Goal: Task Accomplishment & Management: Manage account settings

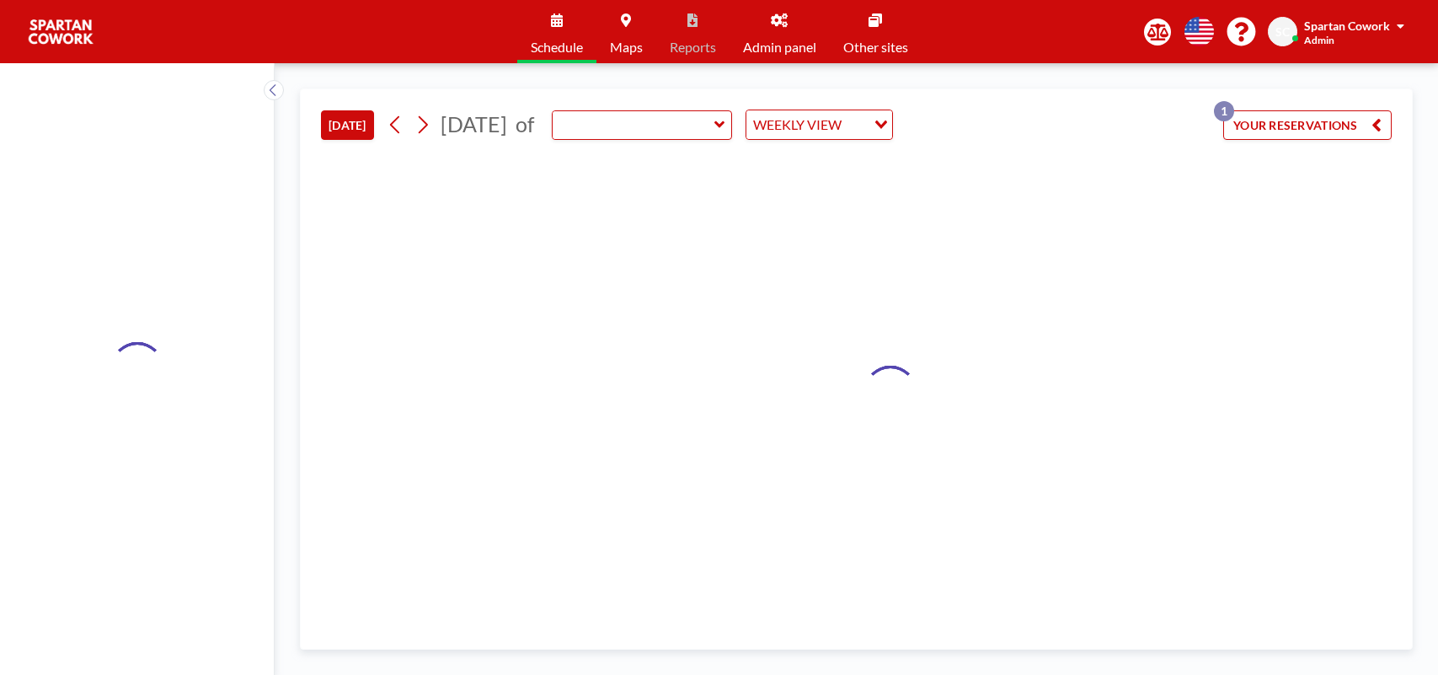
type input "Meeting Room"
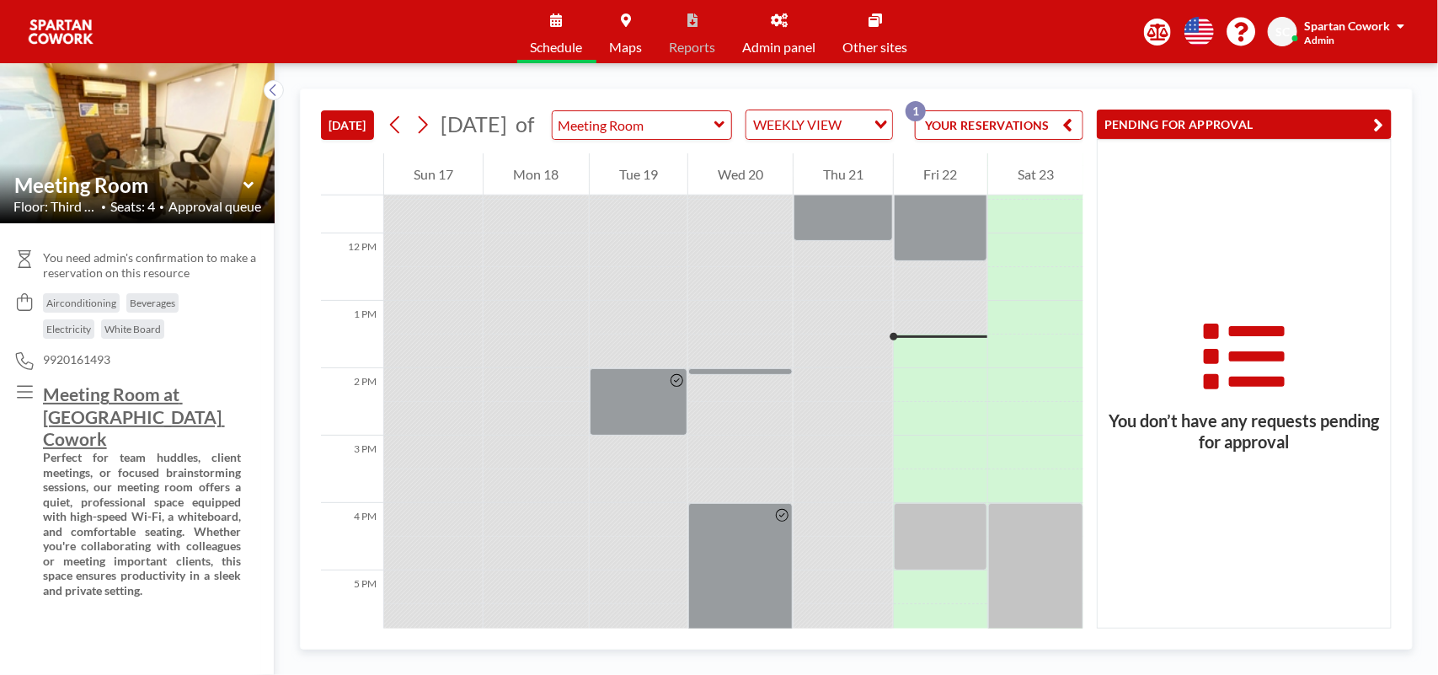
scroll to position [876, 0]
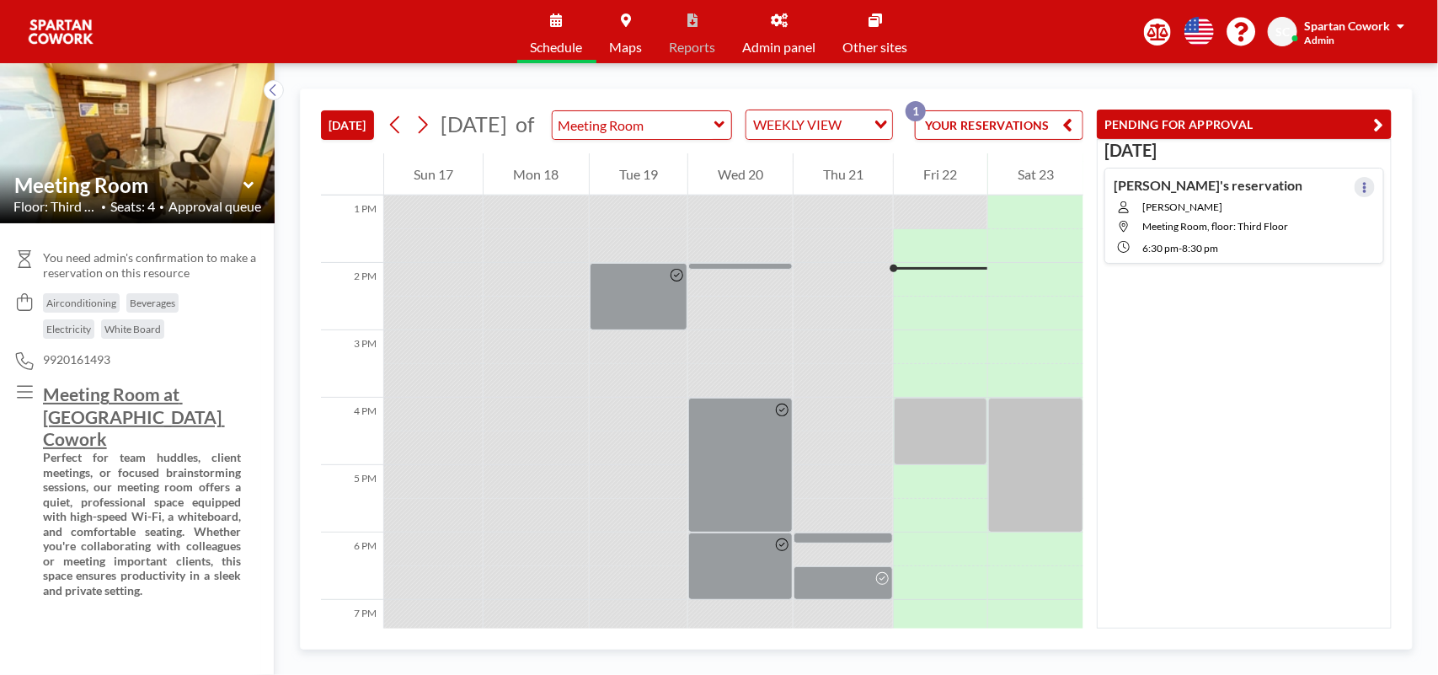
click at [1362, 184] on icon at bounding box center [1365, 187] width 7 height 11
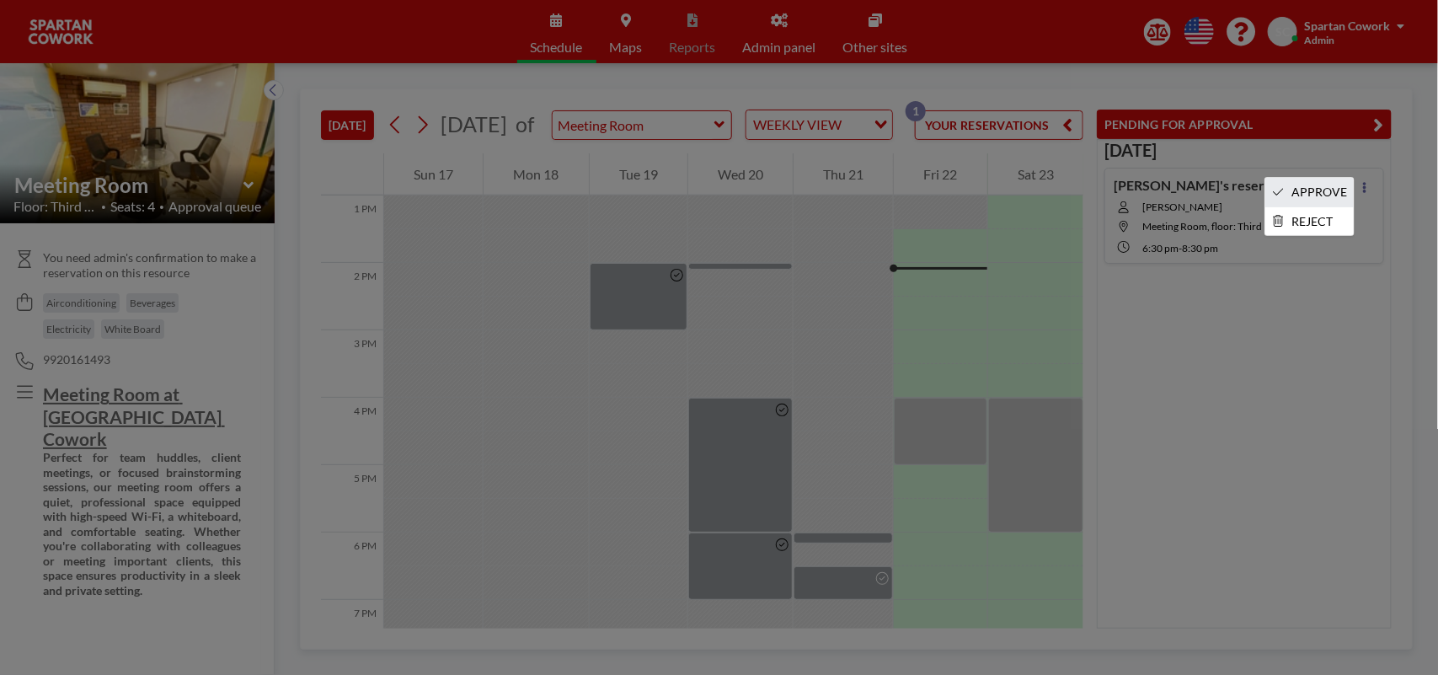
click at [1327, 184] on li "APPROVE" at bounding box center [1310, 192] width 88 height 29
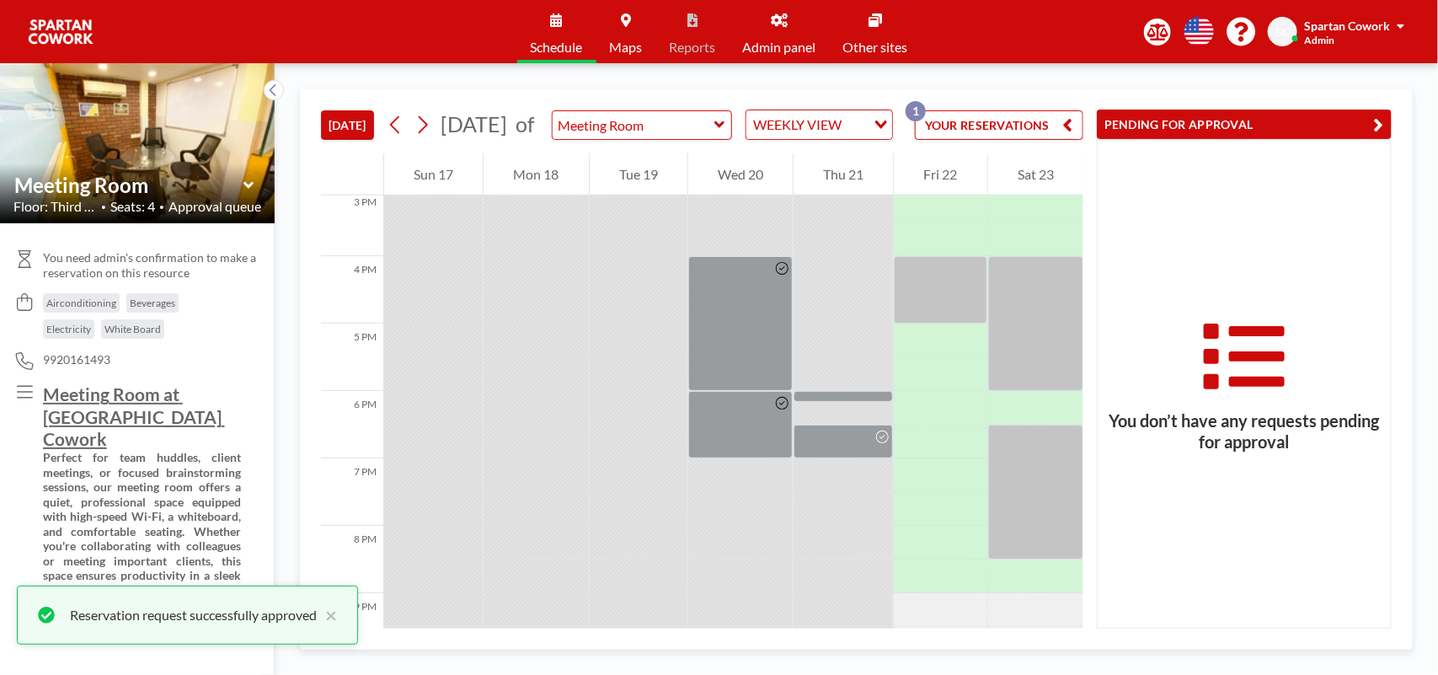
scroll to position [982, 0]
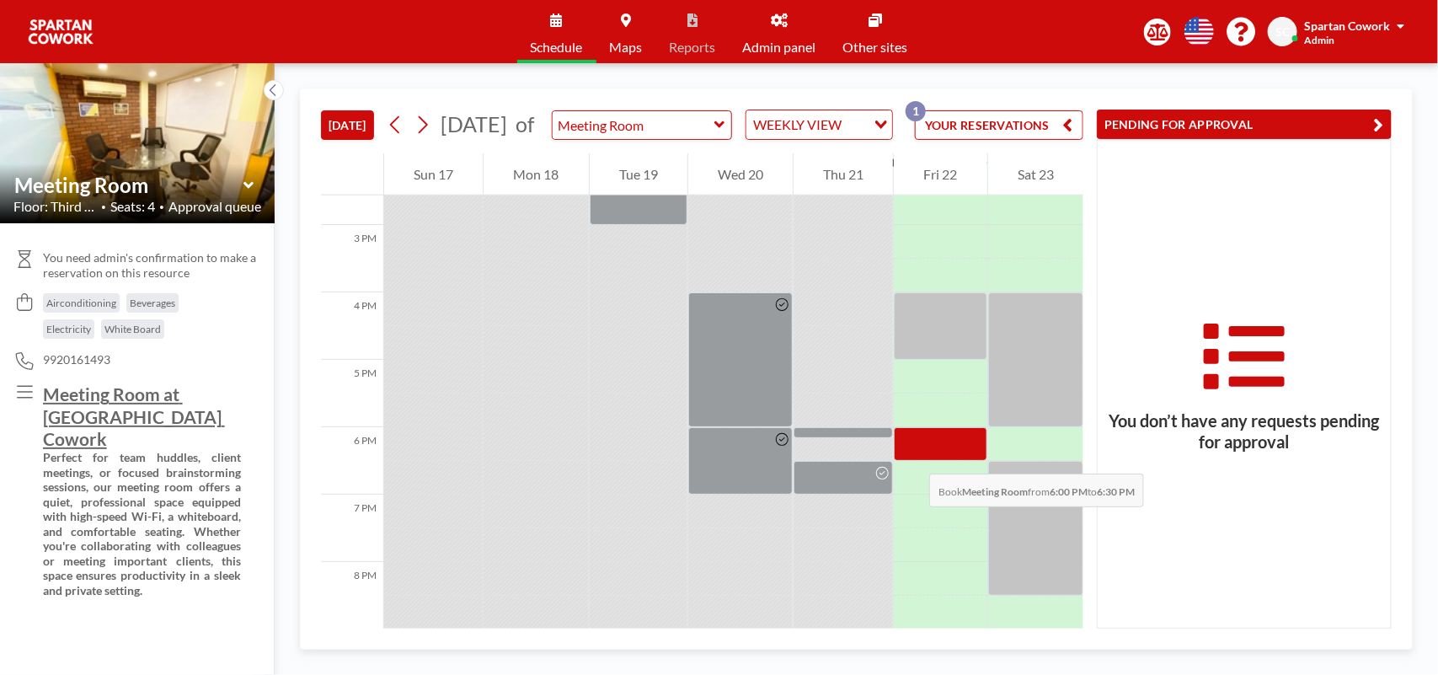
click at [913, 457] on div at bounding box center [940, 444] width 93 height 34
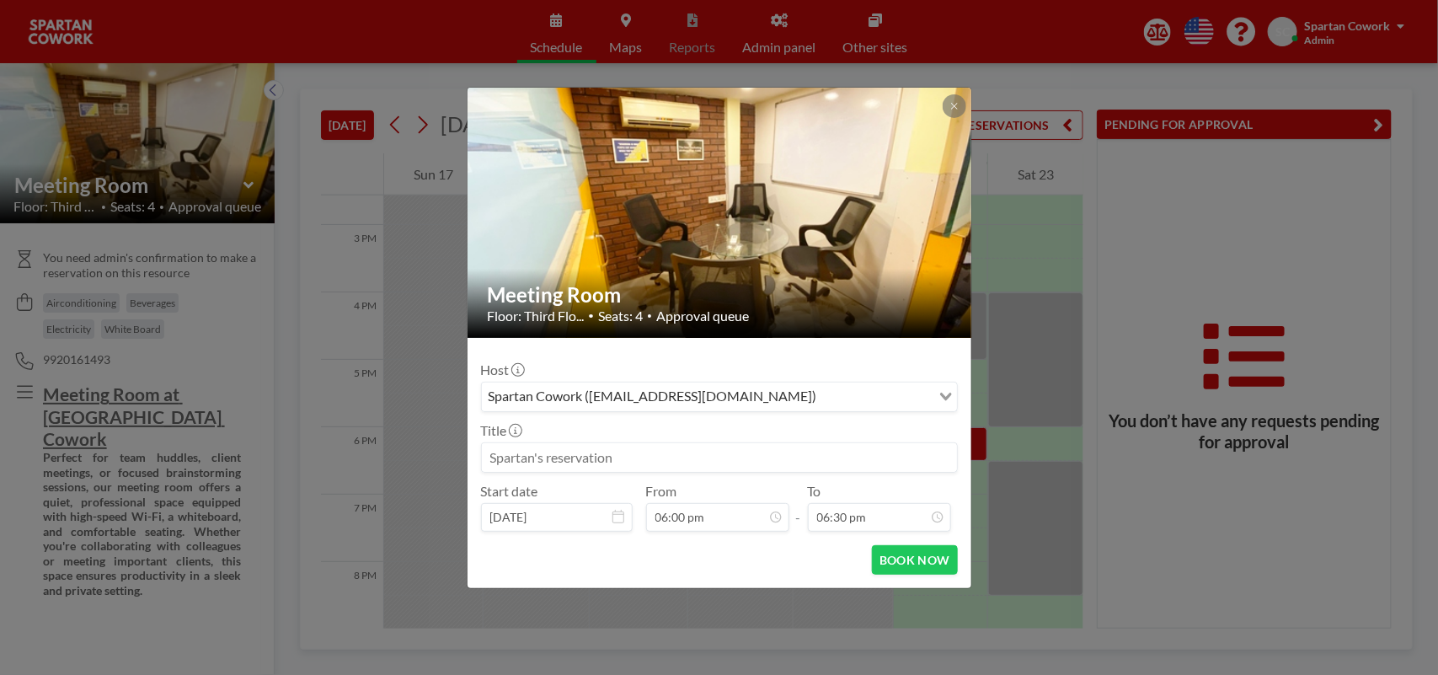
click at [502, 458] on input at bounding box center [719, 457] width 475 height 29
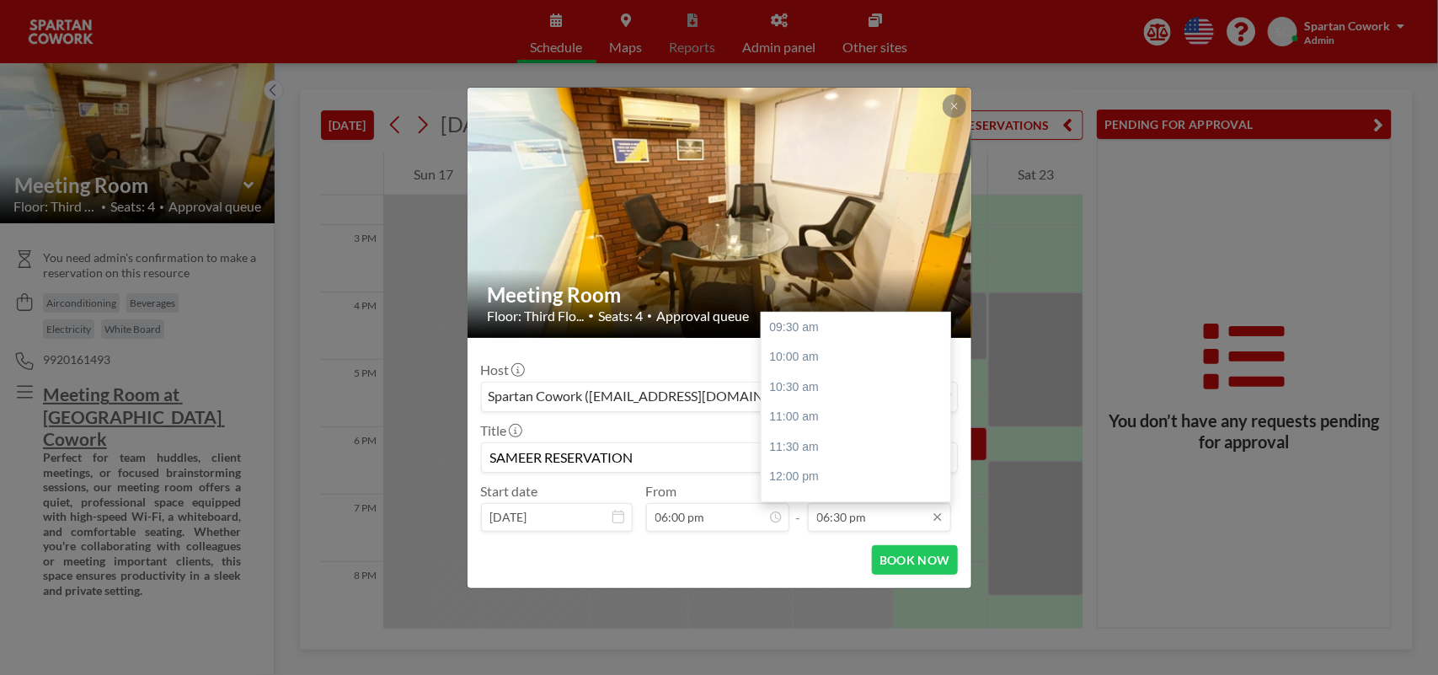
scroll to position [531, 0]
type input "SAMEER RESERVATION"
click at [832, 527] on input "06:30 pm" at bounding box center [879, 517] width 143 height 29
click at [839, 521] on input "07:30 pm" at bounding box center [879, 517] width 143 height 29
type input "07:00 pm"
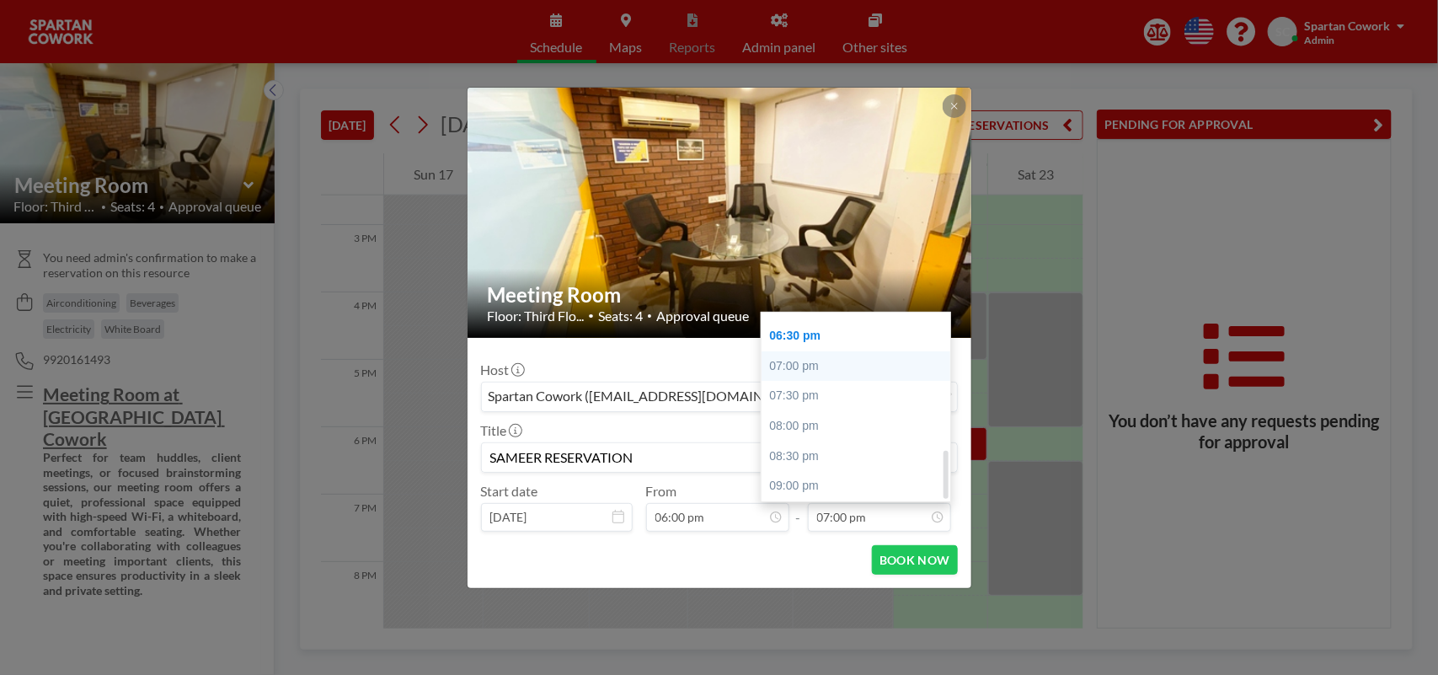
click at [784, 367] on div "09:30 am 10:00 am 10:30 am 11:00 am 11:30 am 12:00 pm 12:30 pm 01:00 pm 01:30 p…" at bounding box center [861, 407] width 199 height 189
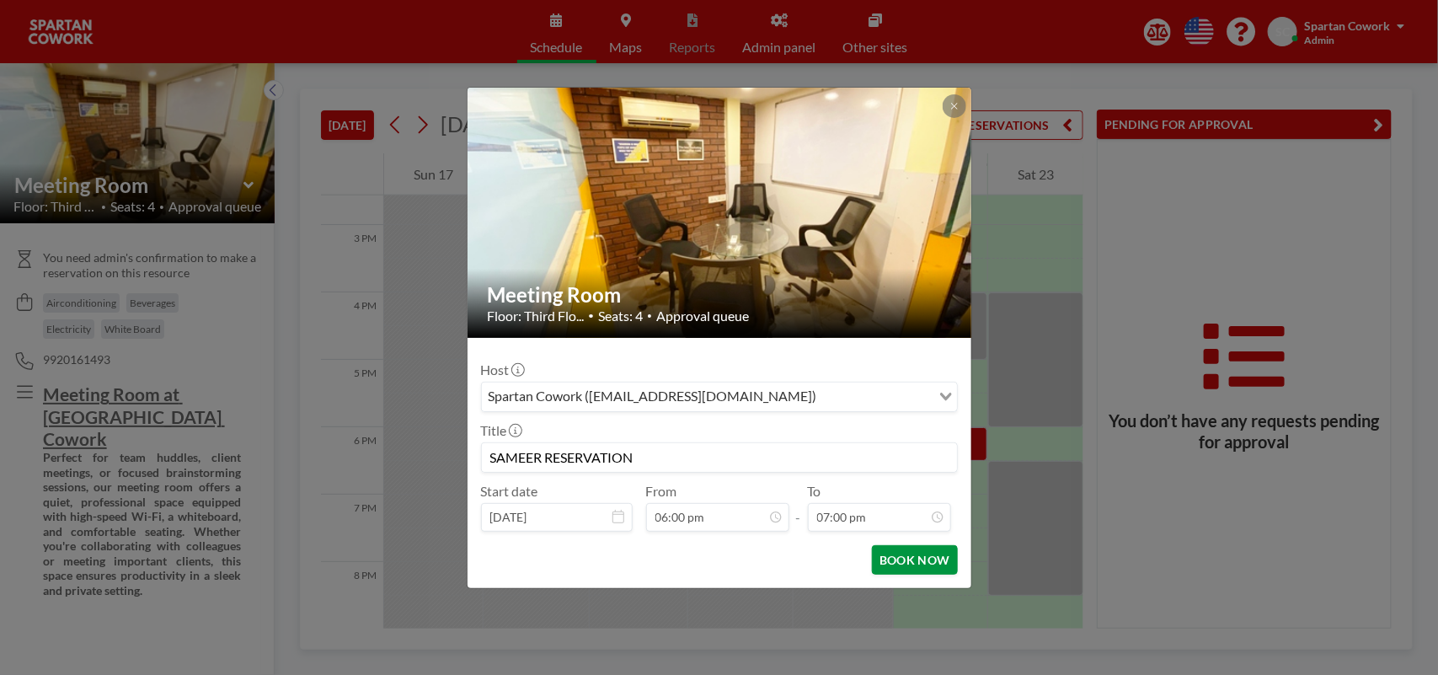
click at [889, 563] on button "BOOK NOW" at bounding box center [914, 559] width 85 height 29
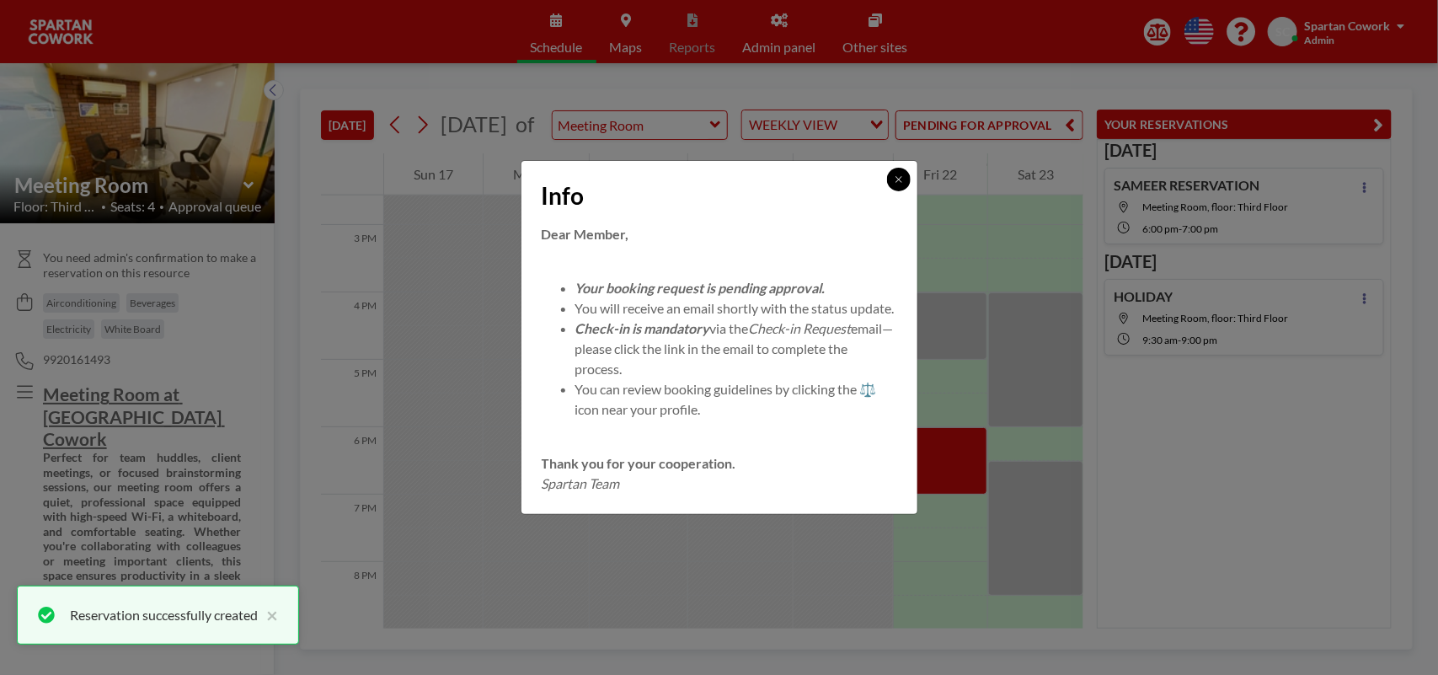
click at [902, 174] on icon at bounding box center [899, 179] width 10 height 10
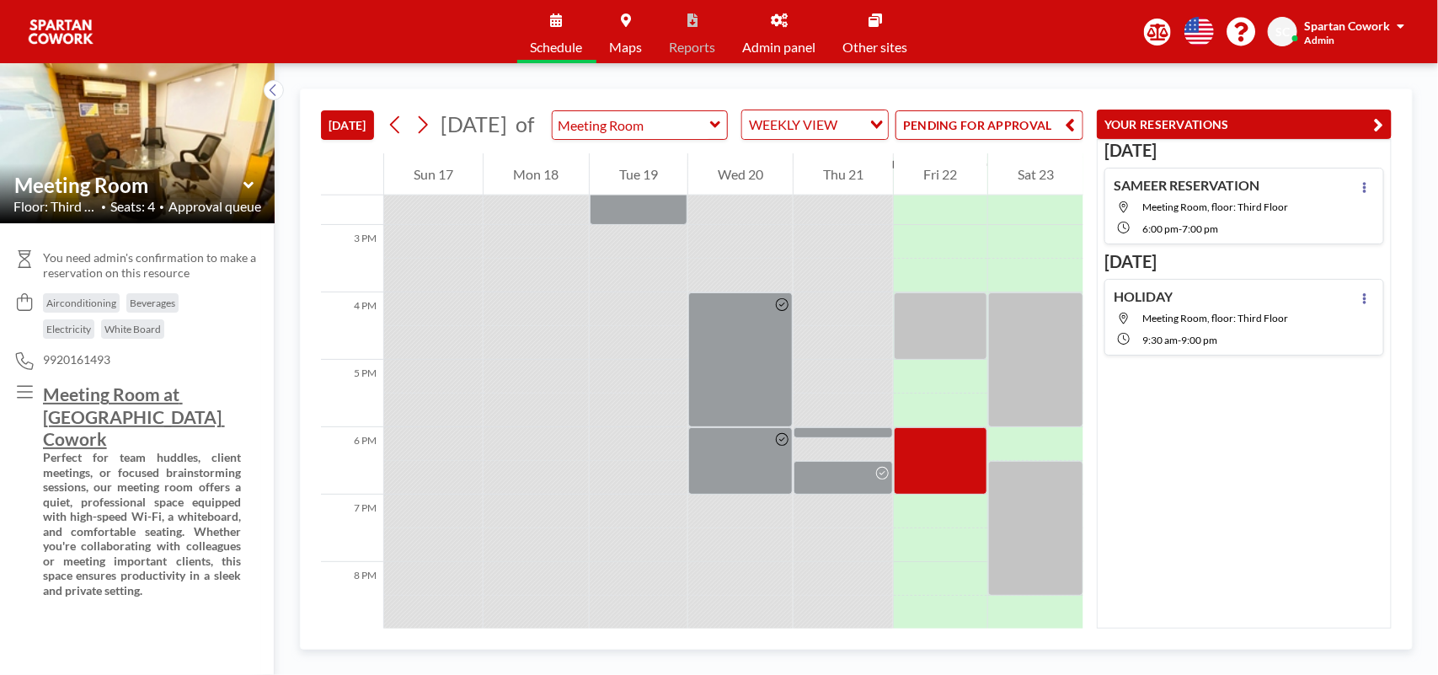
click at [1041, 135] on button "PENDING FOR APPROVAL" at bounding box center [990, 124] width 188 height 29
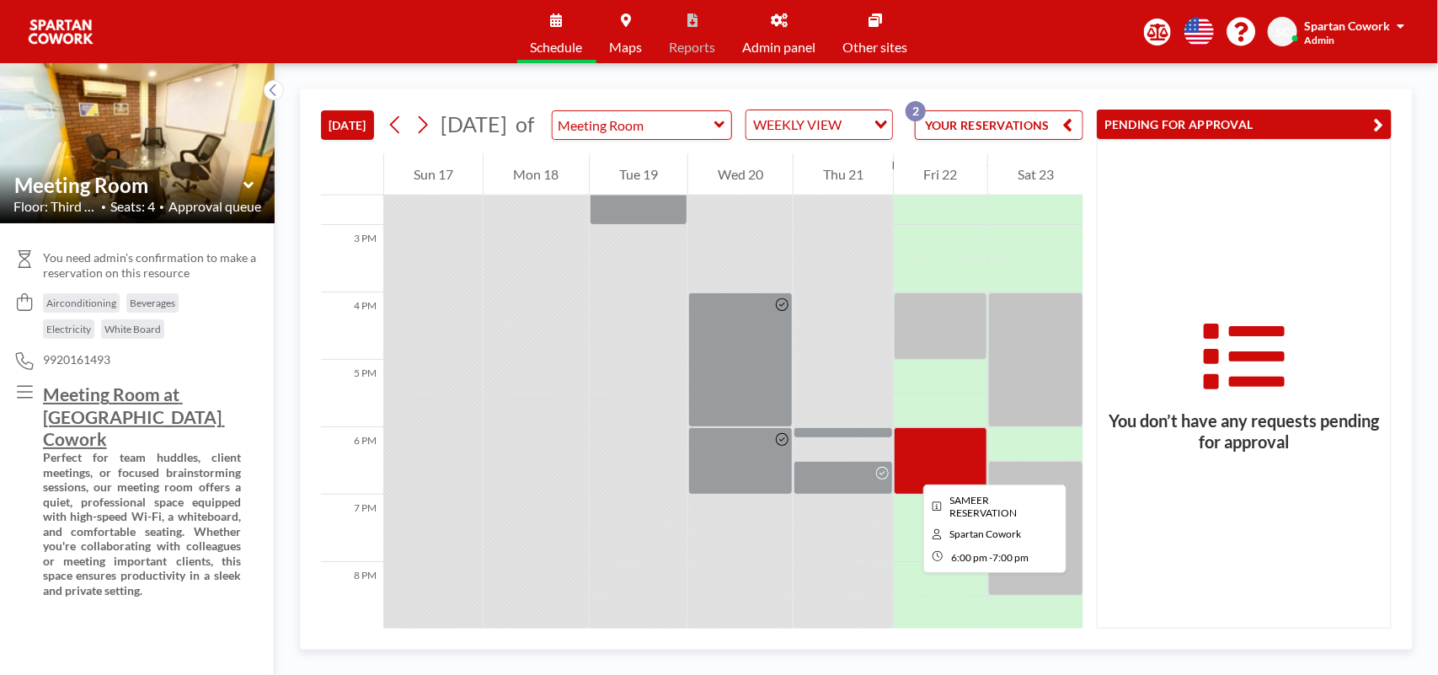
click at [910, 469] on div at bounding box center [940, 460] width 93 height 67
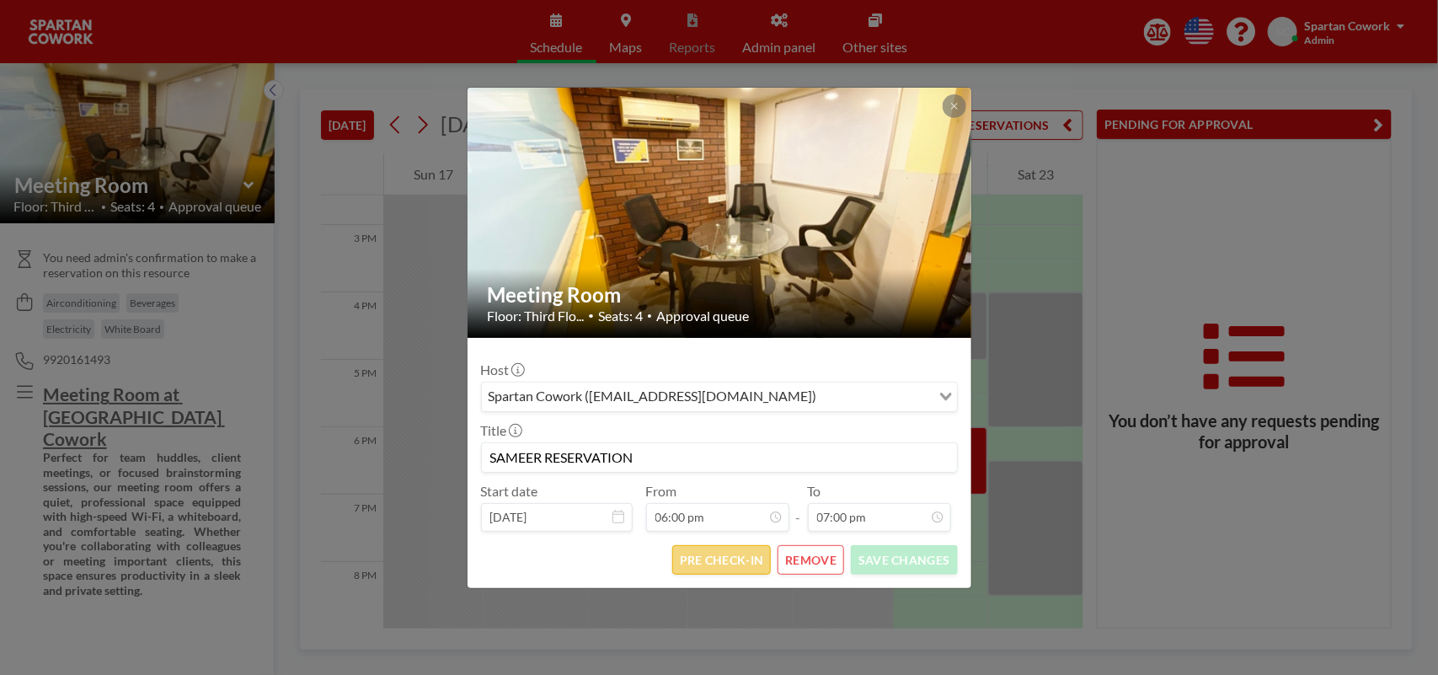
click at [720, 561] on button "PRE CHECK-IN" at bounding box center [721, 559] width 99 height 29
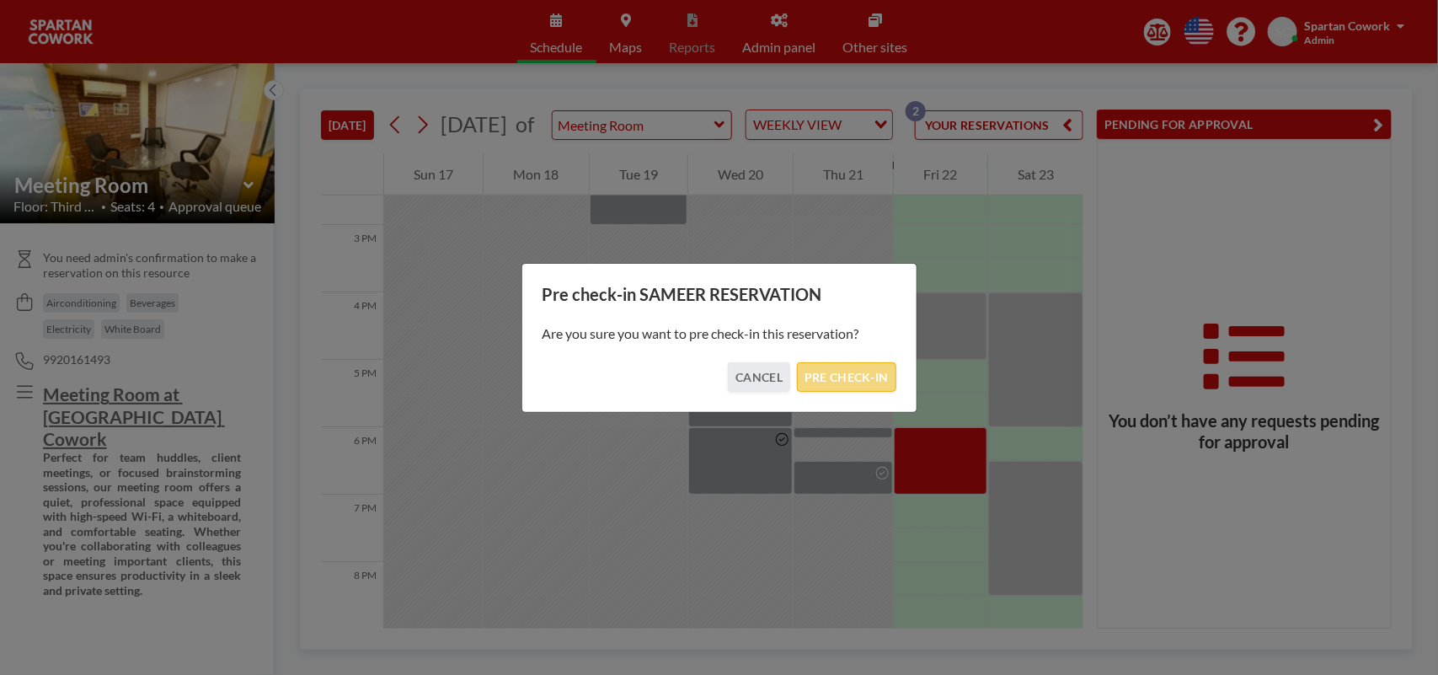
click at [856, 383] on button "PRE CHECK-IN" at bounding box center [846, 376] width 99 height 29
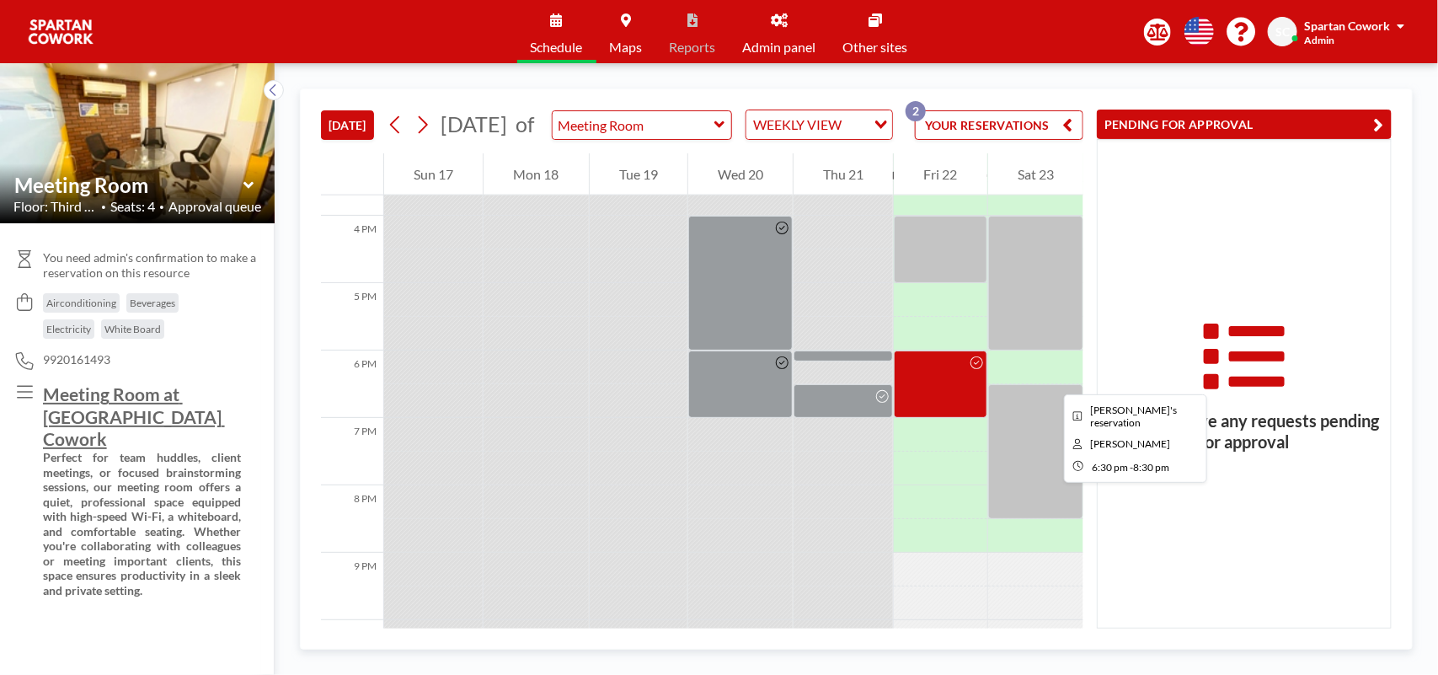
scroll to position [1087, 0]
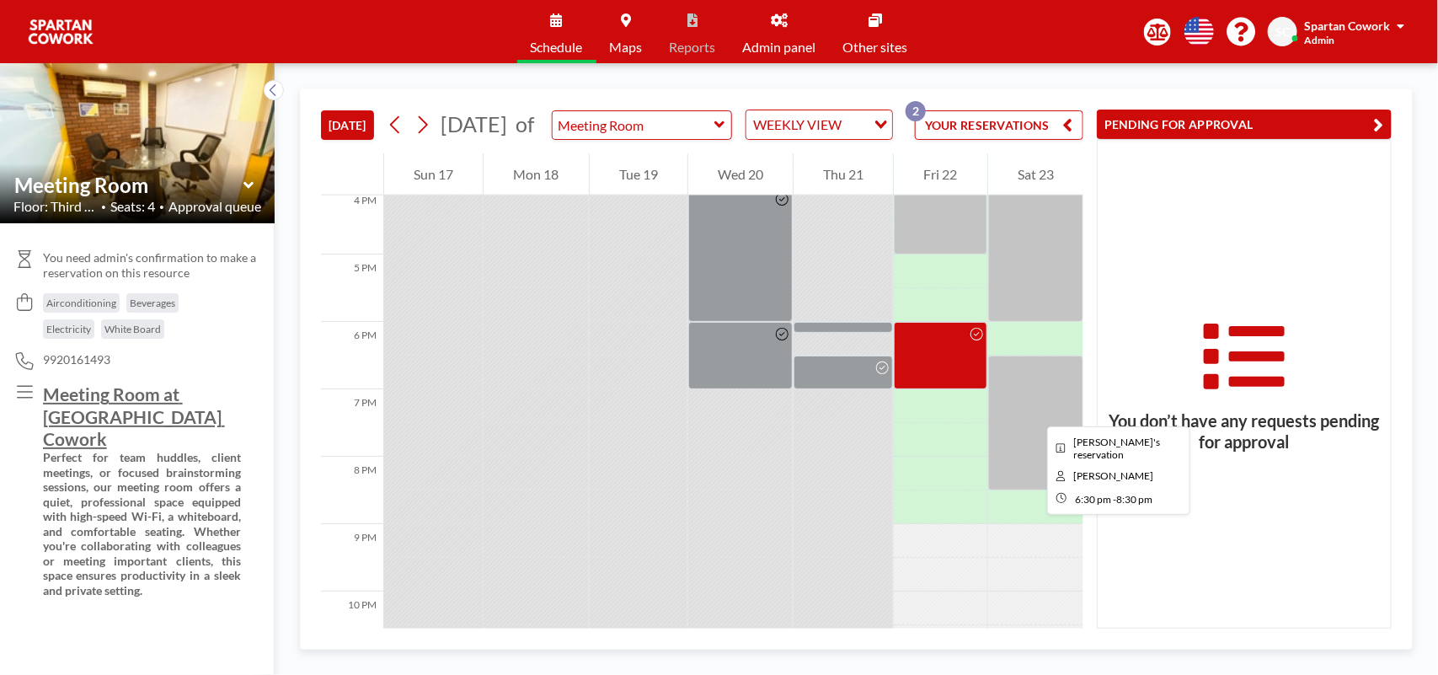
click at [1034, 411] on div at bounding box center [1035, 423] width 95 height 135
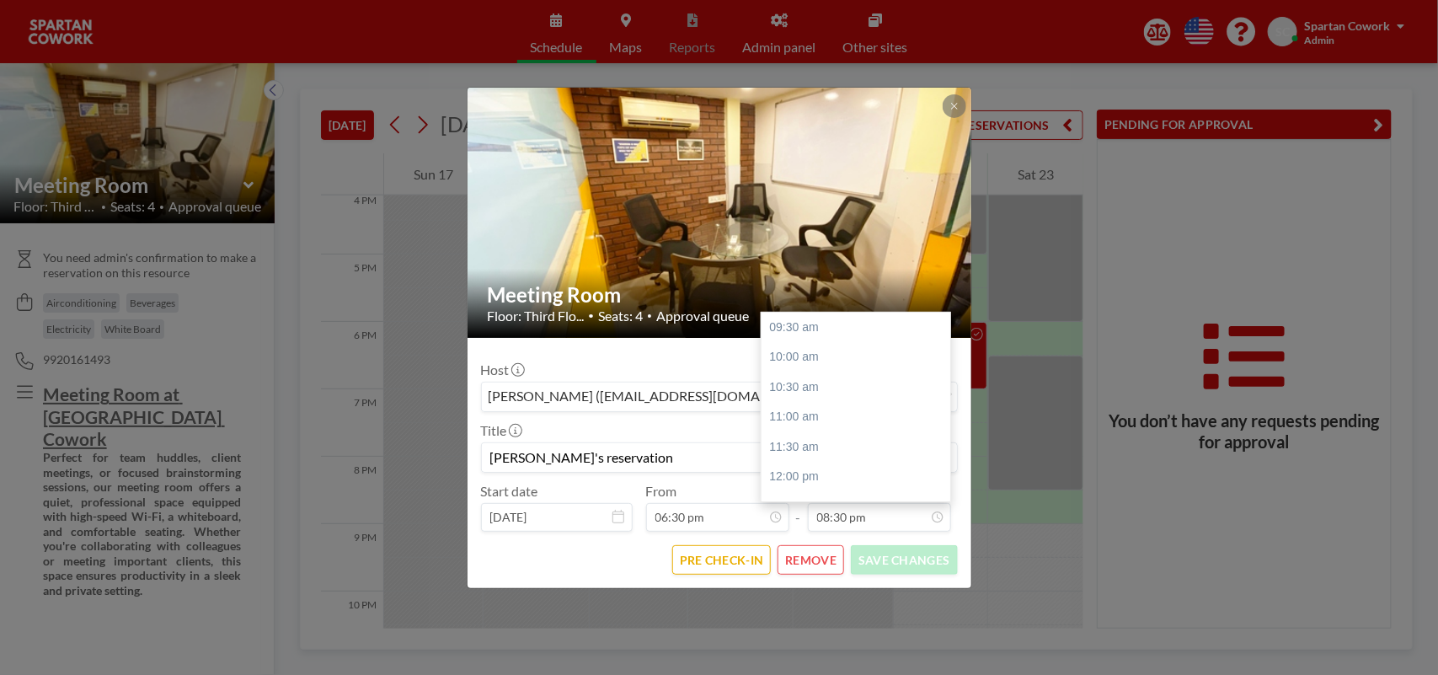
scroll to position [531, 0]
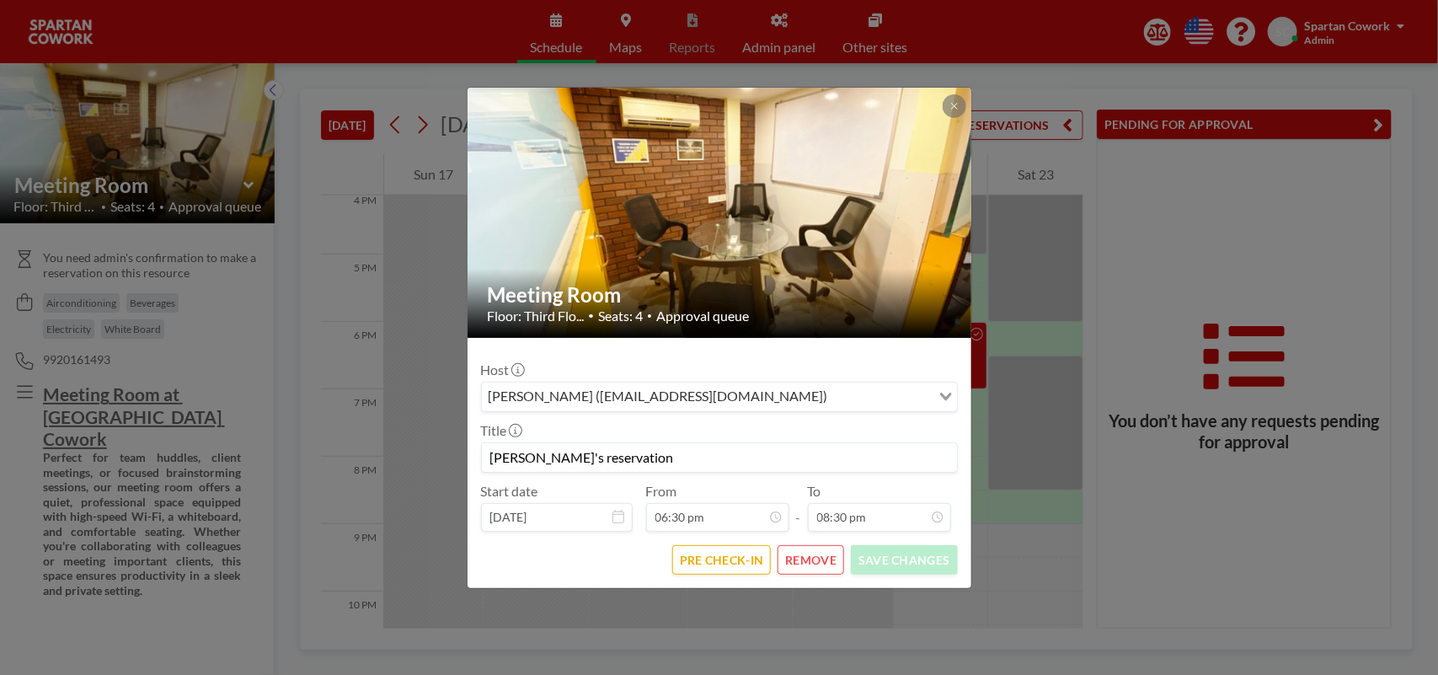
click at [811, 559] on button "REMOVE" at bounding box center [811, 559] width 67 height 29
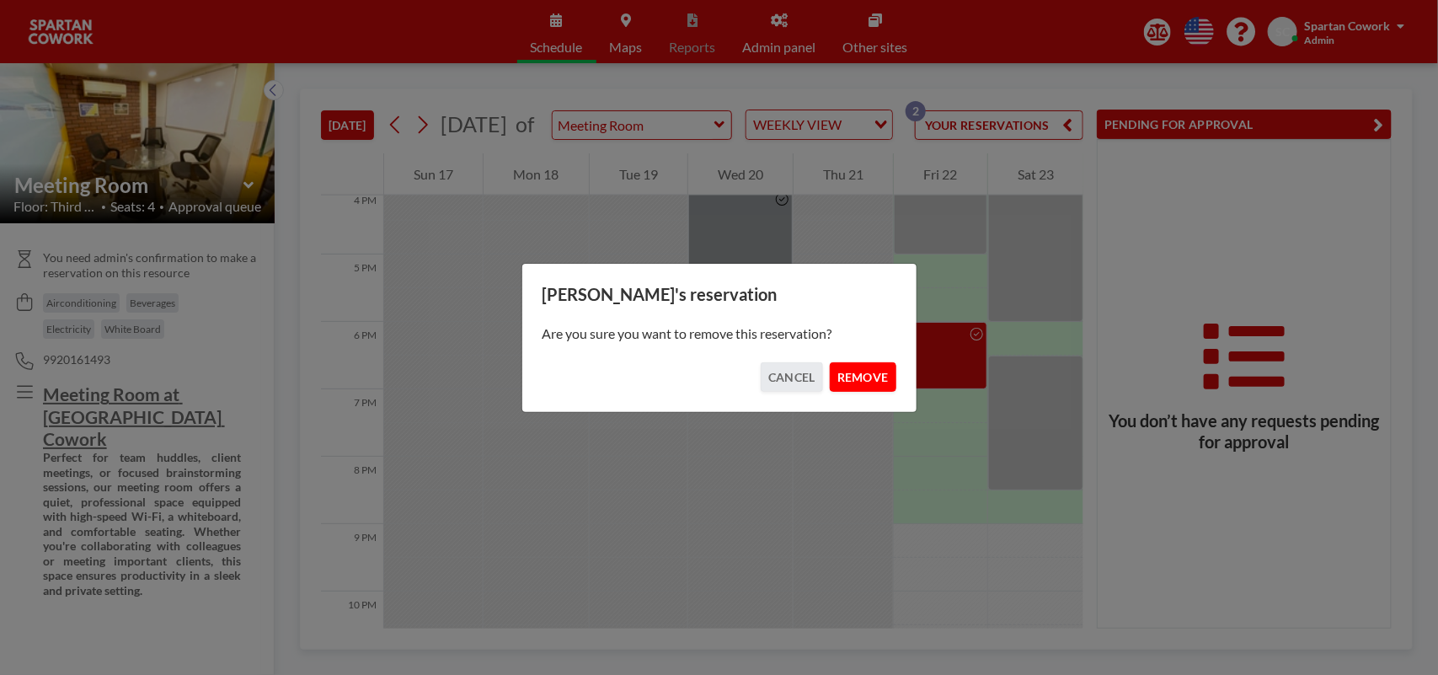
click at [869, 377] on button "REMOVE" at bounding box center [863, 376] width 67 height 29
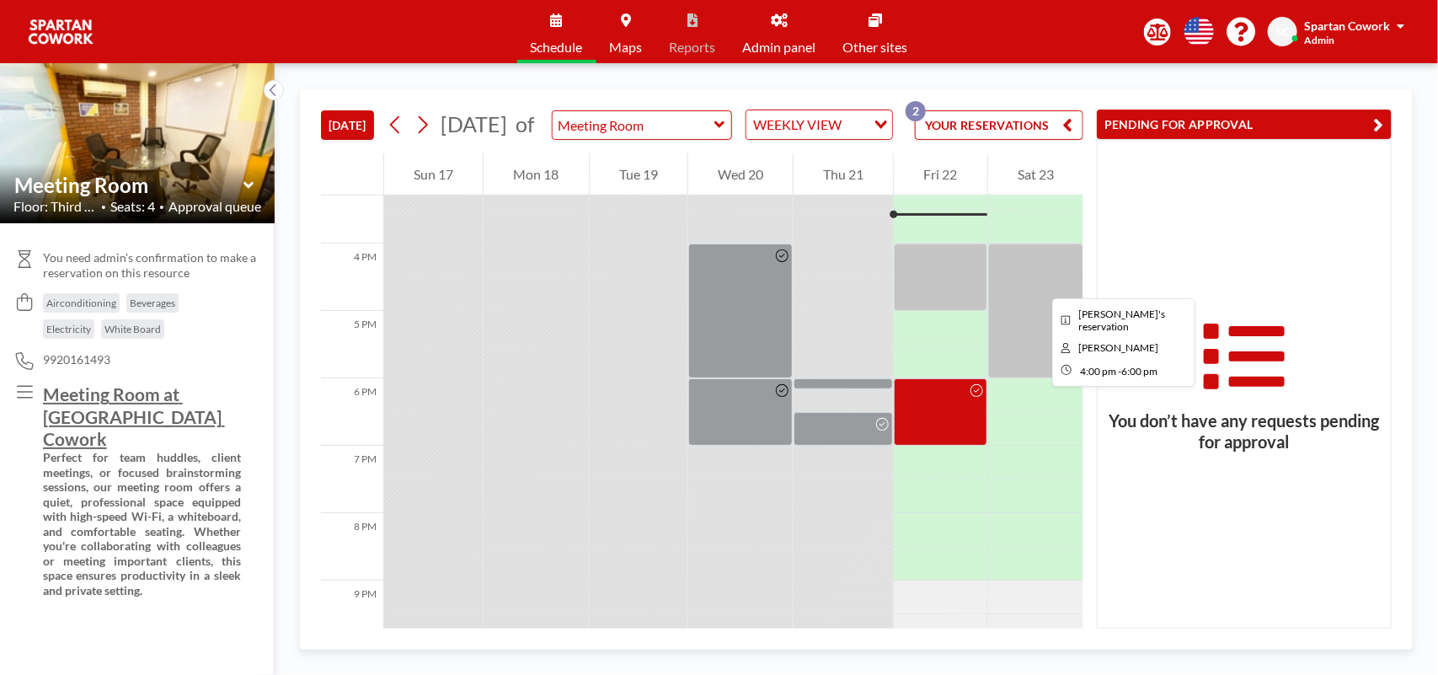
scroll to position [982, 0]
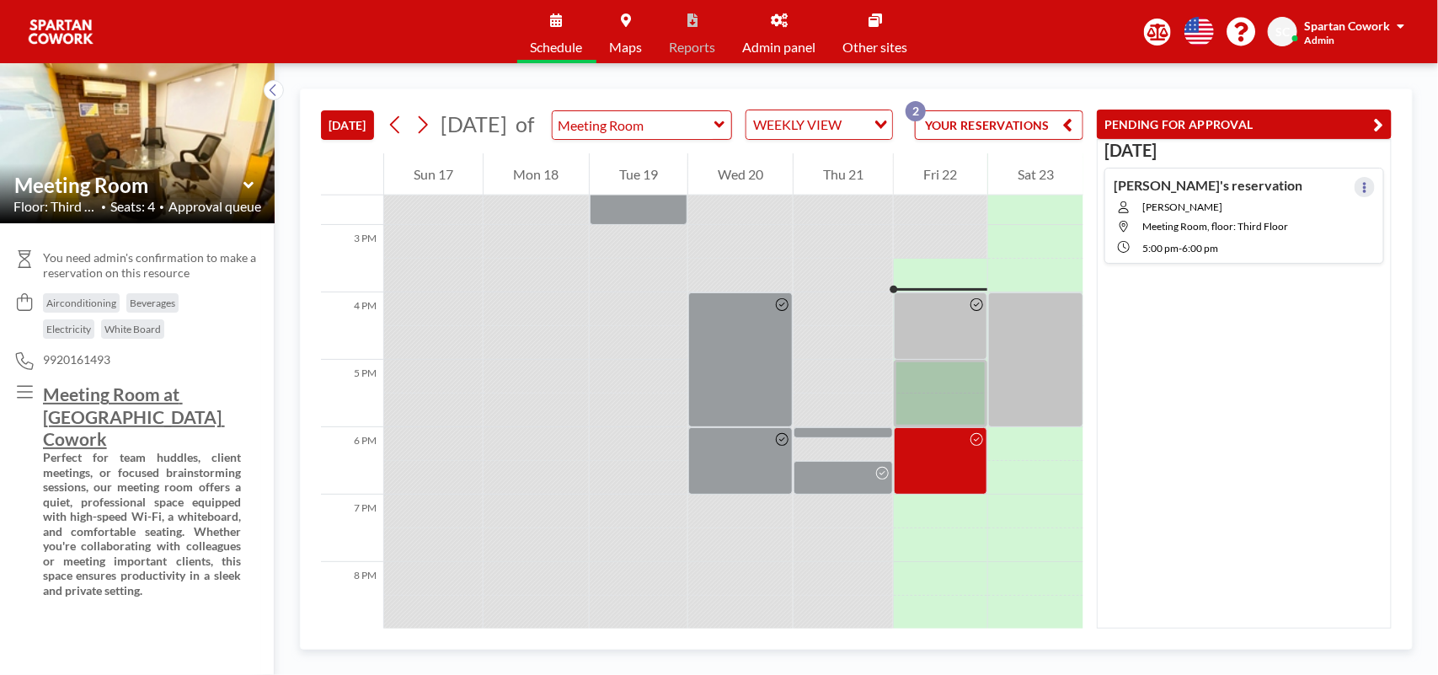
click at [1362, 190] on icon at bounding box center [1365, 187] width 7 height 11
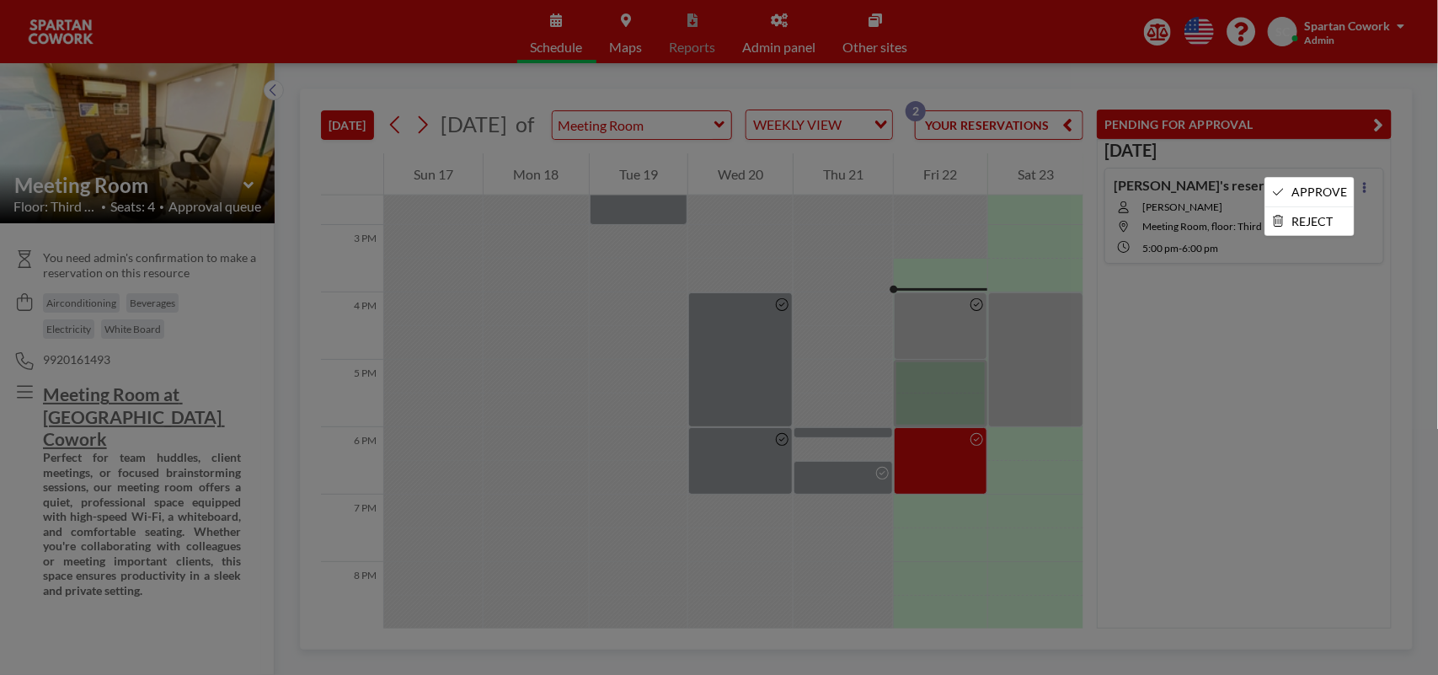
click at [1352, 190] on div at bounding box center [719, 337] width 1438 height 675
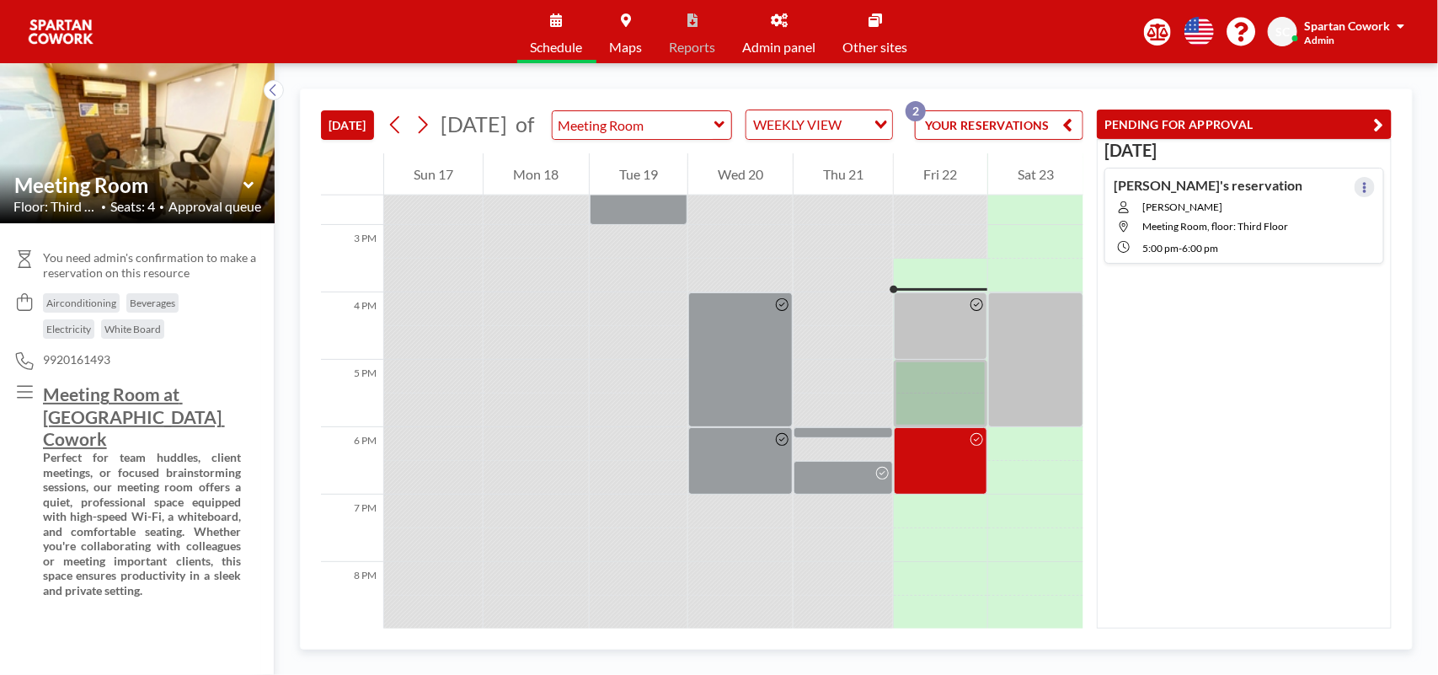
click at [1362, 182] on icon at bounding box center [1365, 187] width 7 height 11
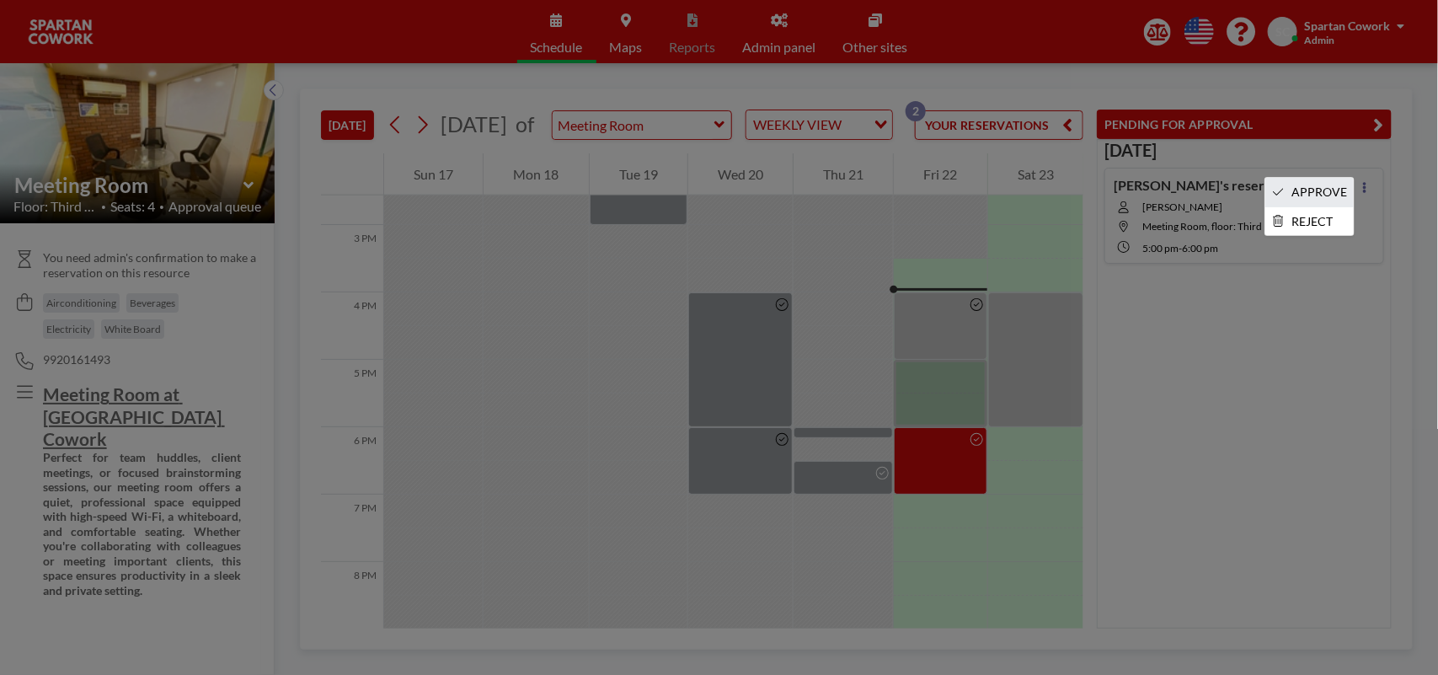
click at [1334, 188] on li "APPROVE" at bounding box center [1310, 192] width 88 height 29
click at [1334, 188] on div "[PERSON_NAME]'s reservation [PERSON_NAME][GEOGRAPHIC_DATA], floor: Third Floor …" at bounding box center [1245, 216] width 280 height 96
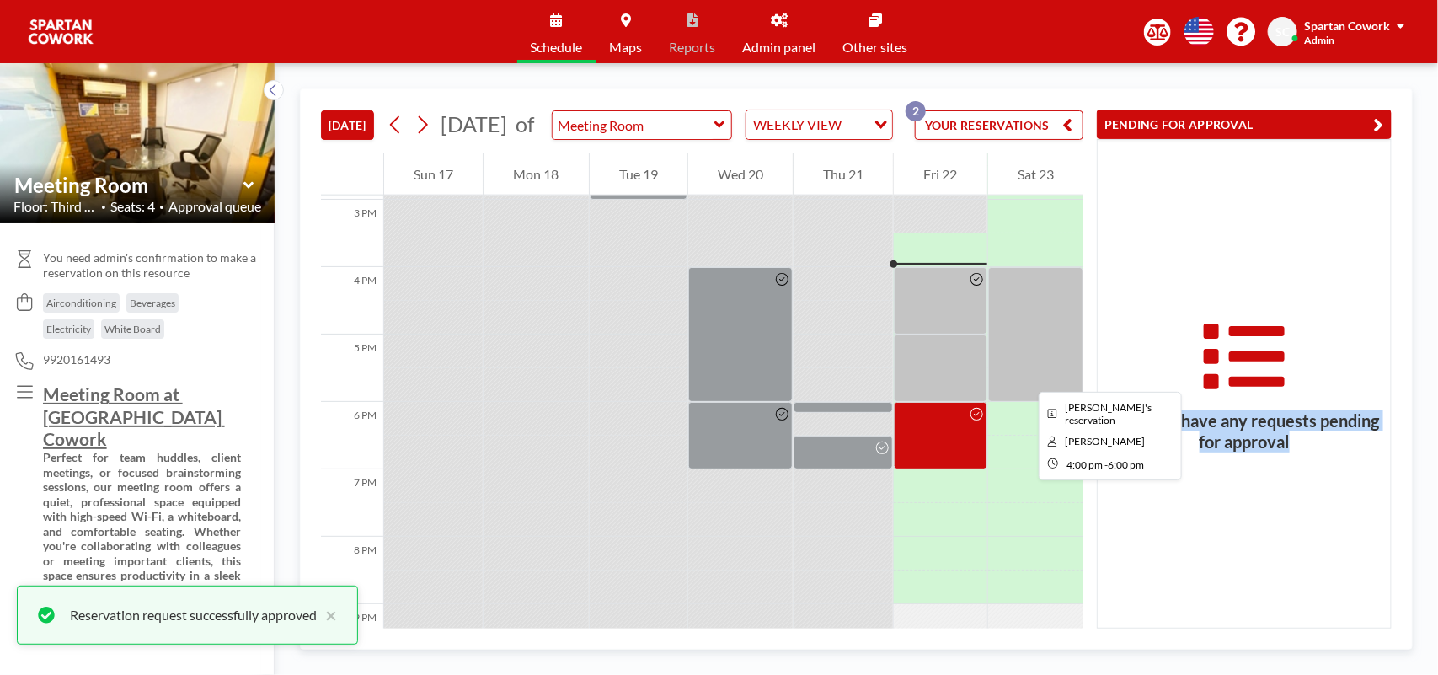
scroll to position [902, 0]
